Goal: Information Seeking & Learning: Compare options

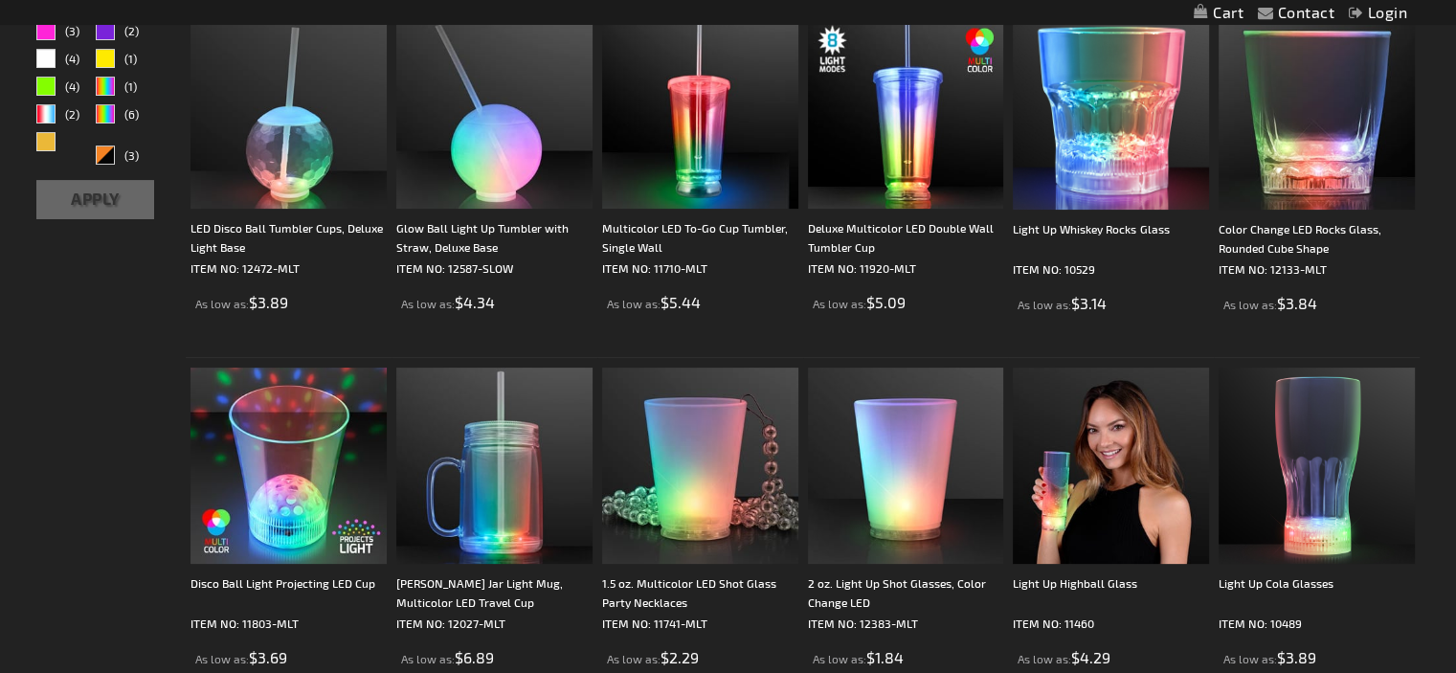
scroll to position [288, 0]
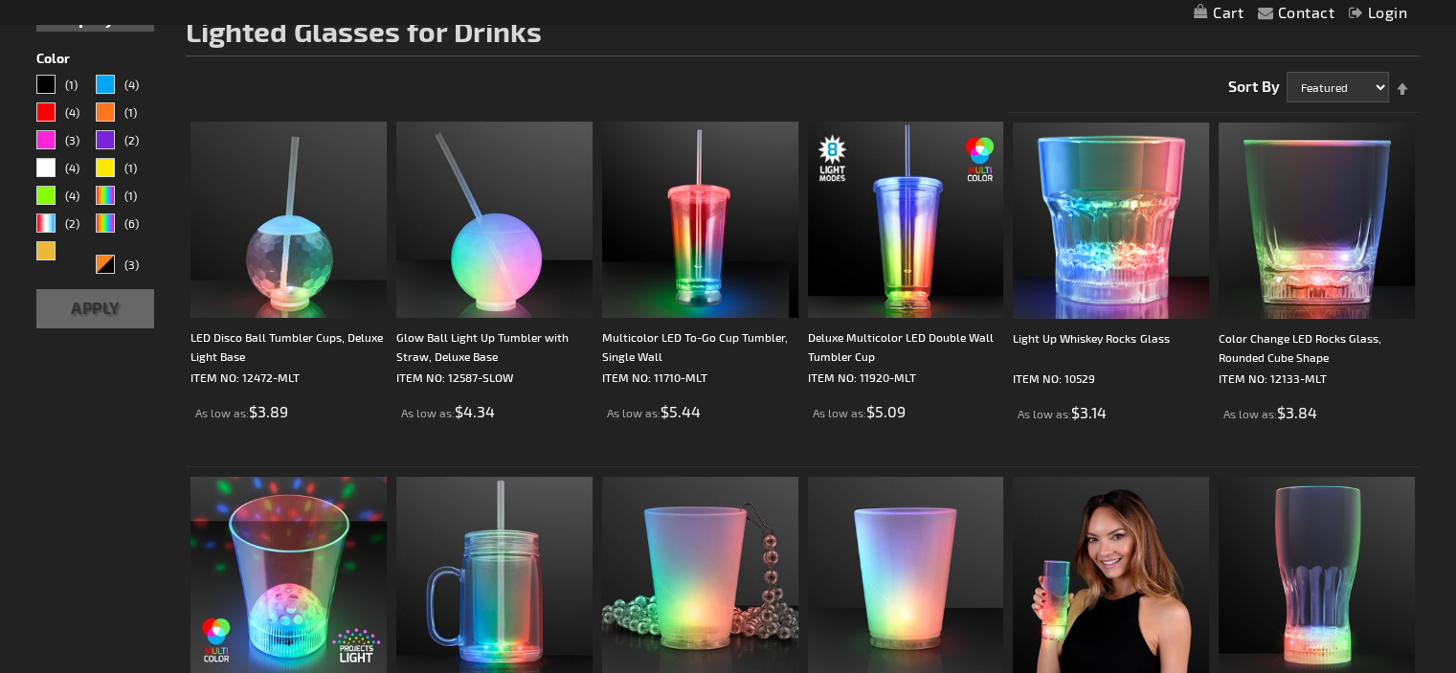
click at [1118, 287] on img at bounding box center [1111, 221] width 196 height 196
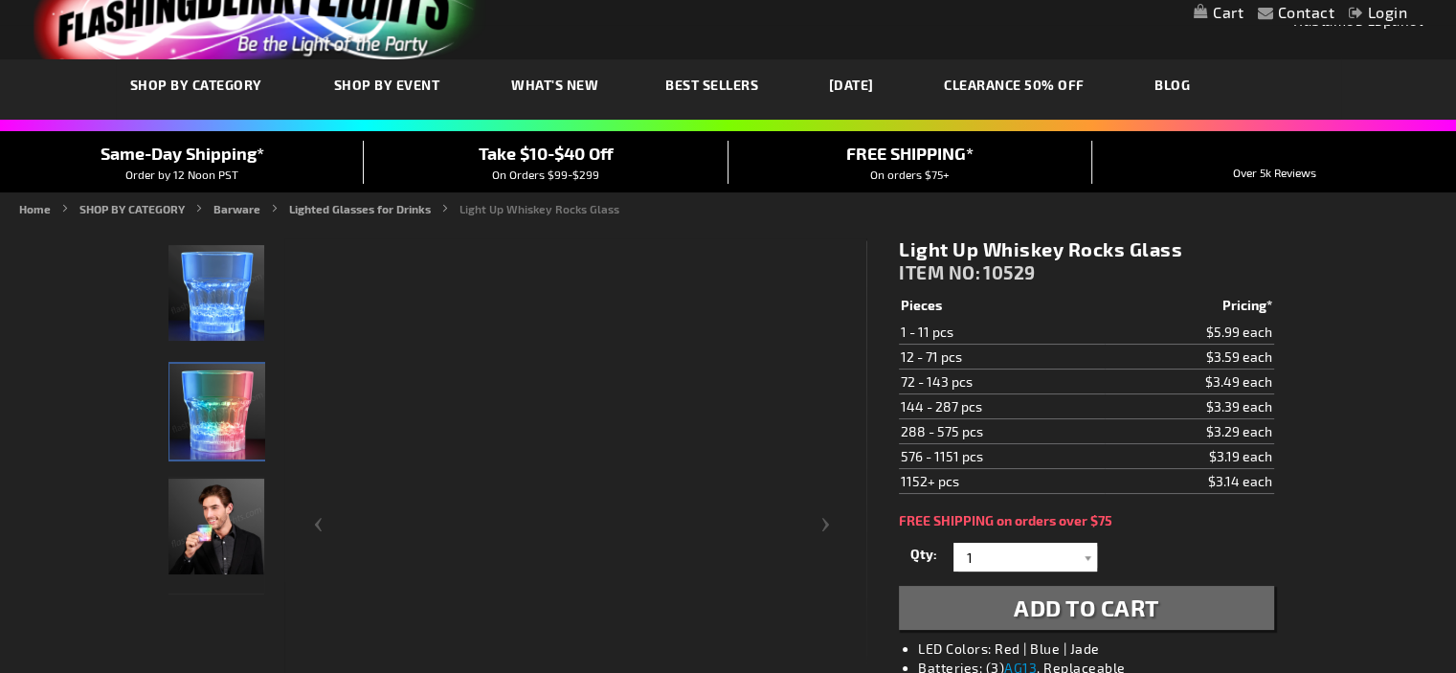
scroll to position [88, 0]
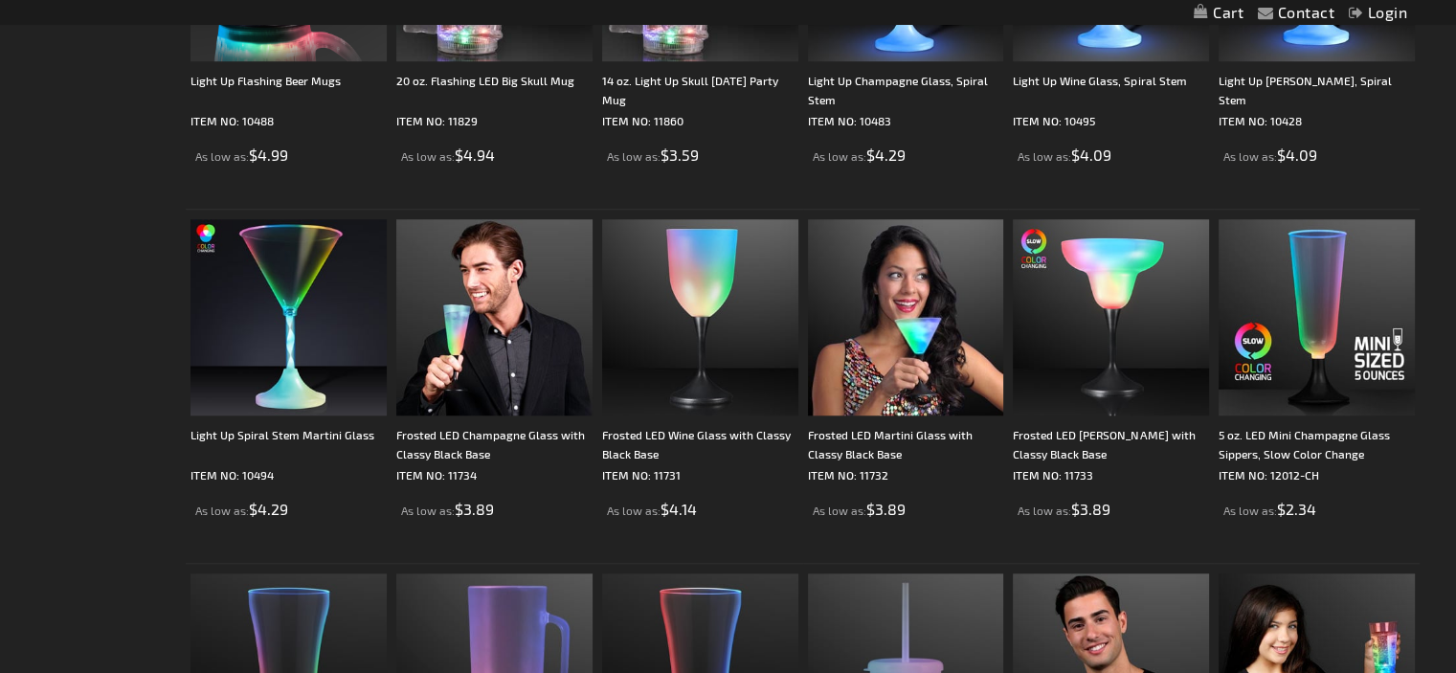
scroll to position [1605, 0]
